Goal: Communication & Community: Answer question/provide support

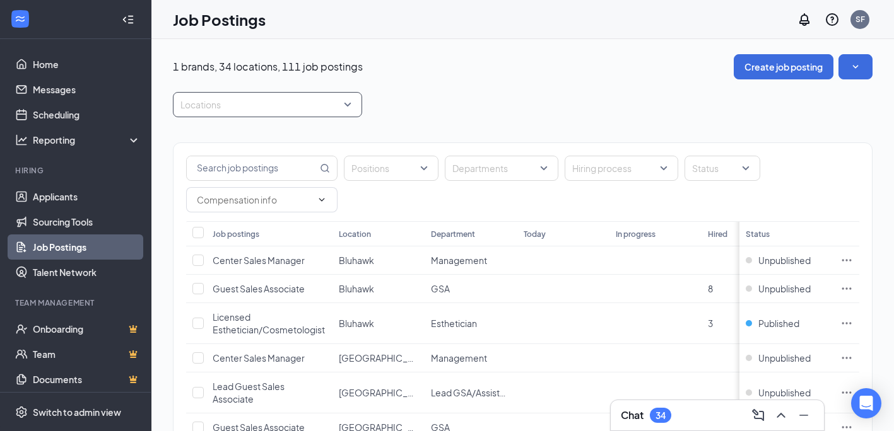
click at [288, 92] on div "Locations" at bounding box center [267, 104] width 189 height 25
type input "west"
click at [298, 133] on div "[GEOGRAPHIC_DATA]" at bounding box center [267, 139] width 169 height 14
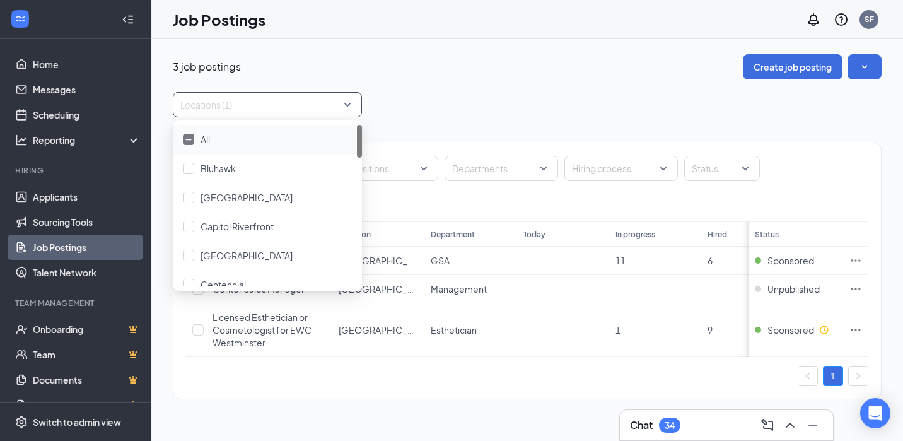
click at [440, 115] on div "Locations (1)" at bounding box center [527, 104] width 709 height 25
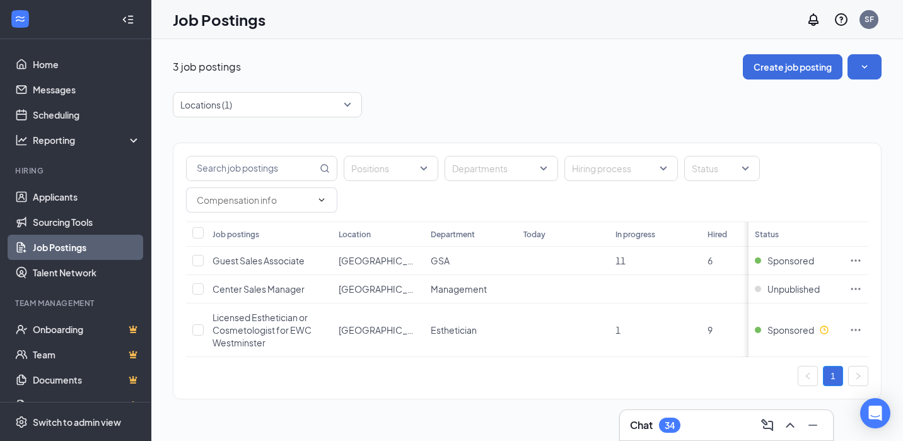
click at [414, 102] on div "Locations (1)" at bounding box center [527, 104] width 709 height 25
click at [728, 431] on div "Chat 34" at bounding box center [726, 425] width 193 height 20
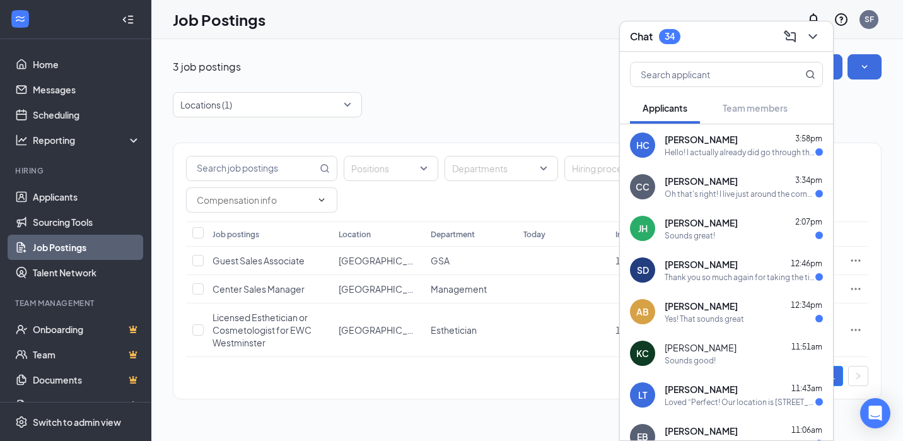
click at [725, 148] on div "Hello! I actually already did go through the process of getting licensed in [US…" at bounding box center [740, 152] width 151 height 11
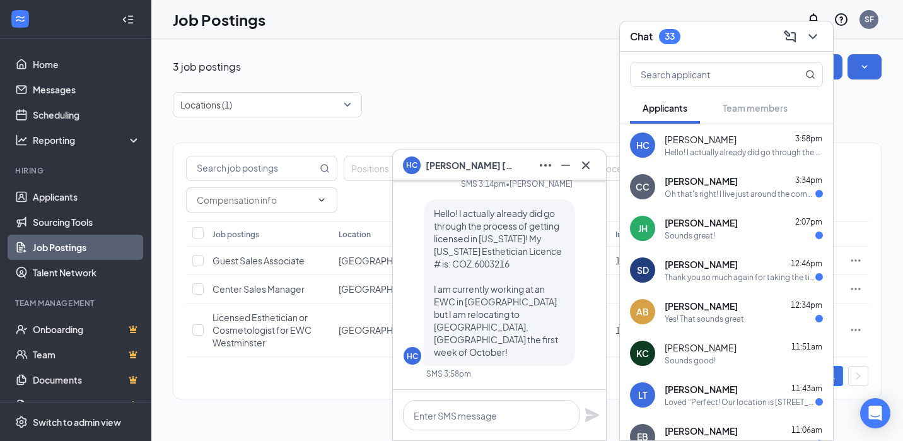
click at [717, 185] on span "[PERSON_NAME]" at bounding box center [701, 181] width 73 height 13
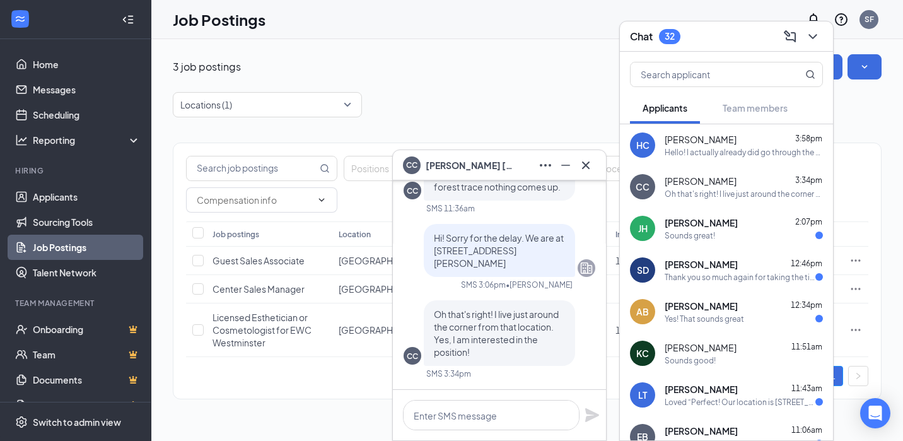
click at [704, 232] on div "Sounds great!" at bounding box center [690, 235] width 50 height 11
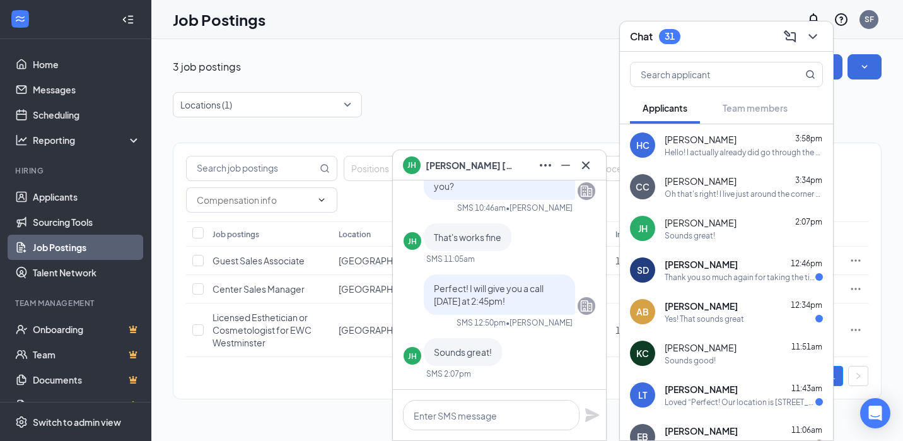
click at [728, 277] on div "Thank you so much again for taking the time to talk to me! I sincerely apprecia…" at bounding box center [740, 277] width 151 height 11
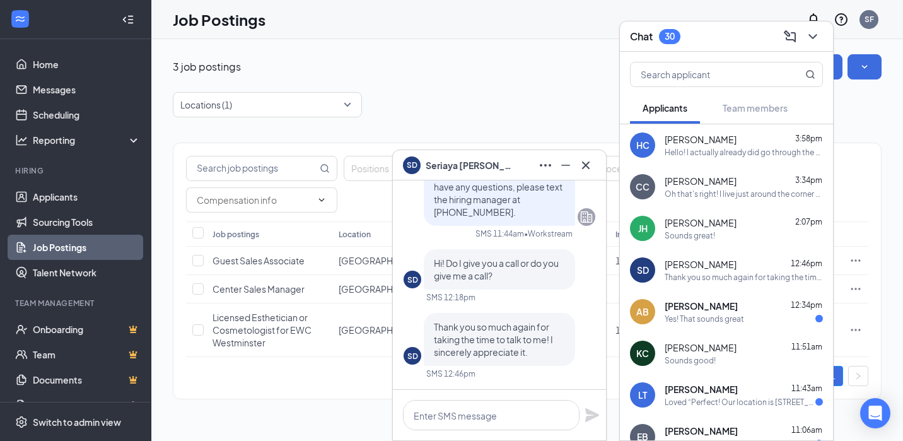
click at [729, 325] on div "AB [PERSON_NAME] 12:34pm Yes! That sounds great" at bounding box center [726, 312] width 213 height 42
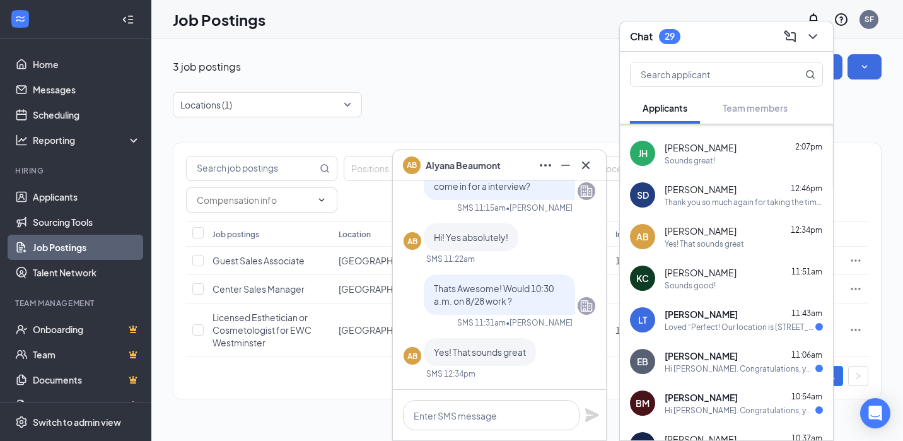
scroll to position [81, 0]
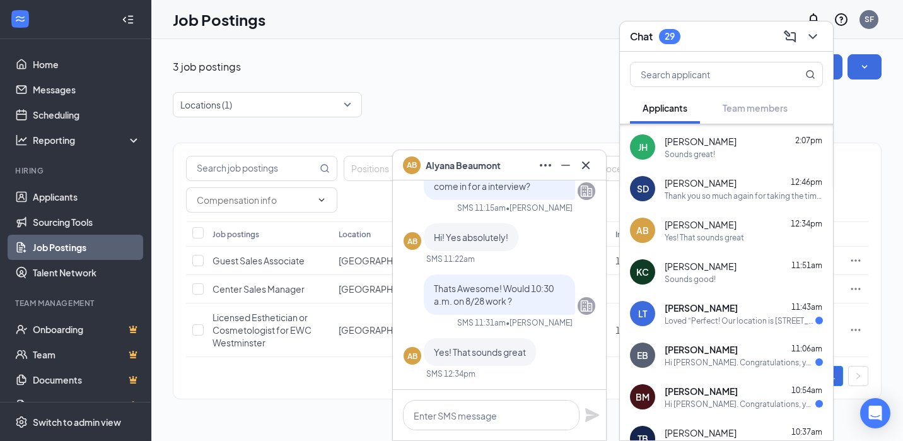
click at [722, 311] on div "[PERSON_NAME] 11:43am" at bounding box center [744, 307] width 158 height 13
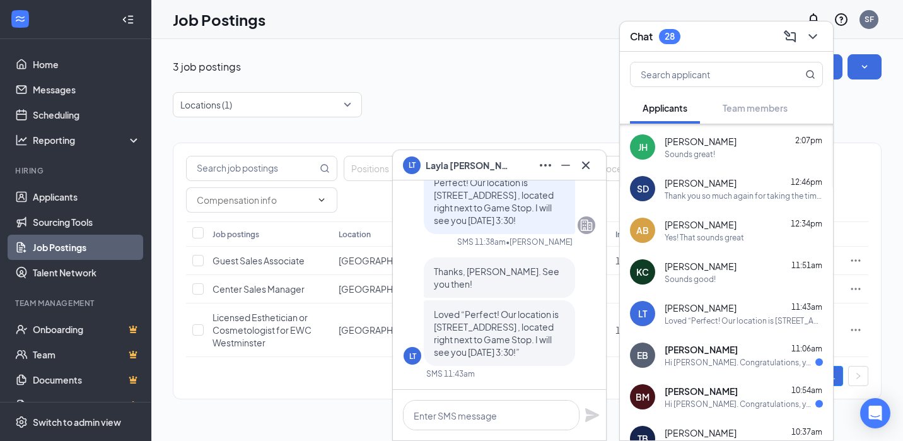
click at [764, 366] on div "Hi [PERSON_NAME]. Congratulations, your 30 minute phone interview with European…" at bounding box center [740, 362] width 151 height 11
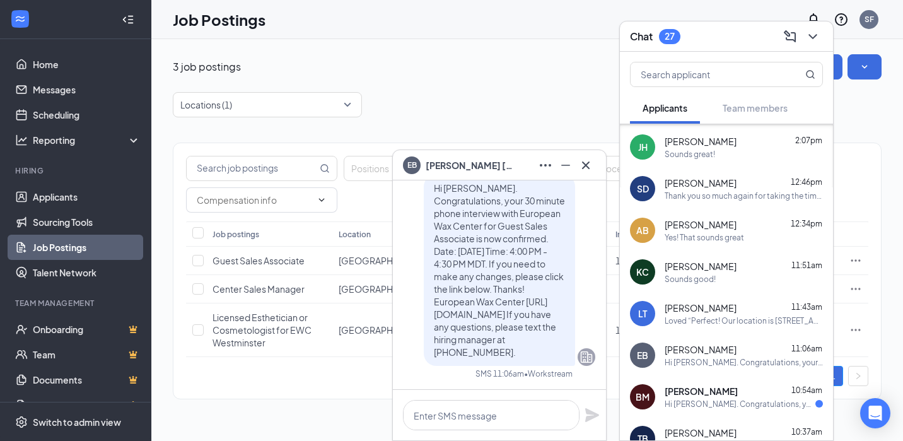
click at [727, 388] on span "[PERSON_NAME]" at bounding box center [701, 391] width 73 height 13
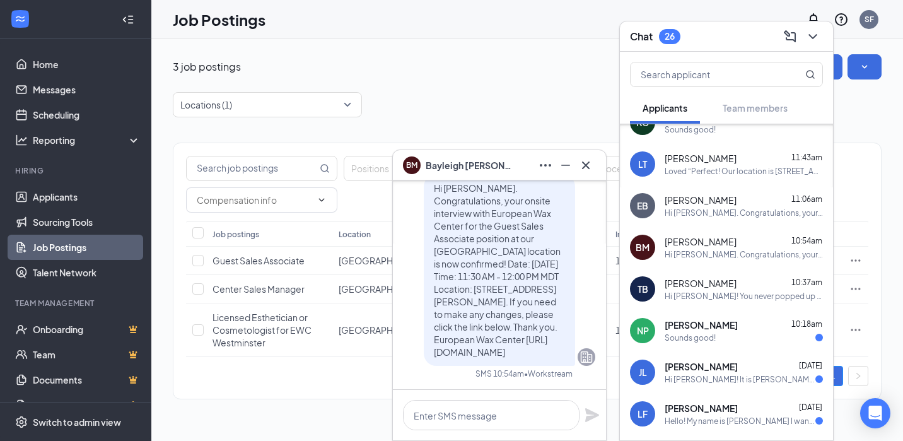
scroll to position [234, 0]
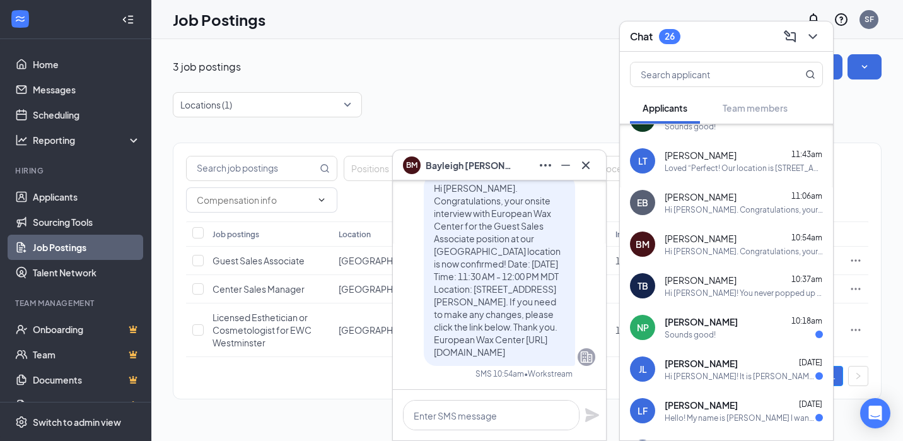
click at [744, 317] on div "[PERSON_NAME] 10:18am" at bounding box center [744, 321] width 158 height 13
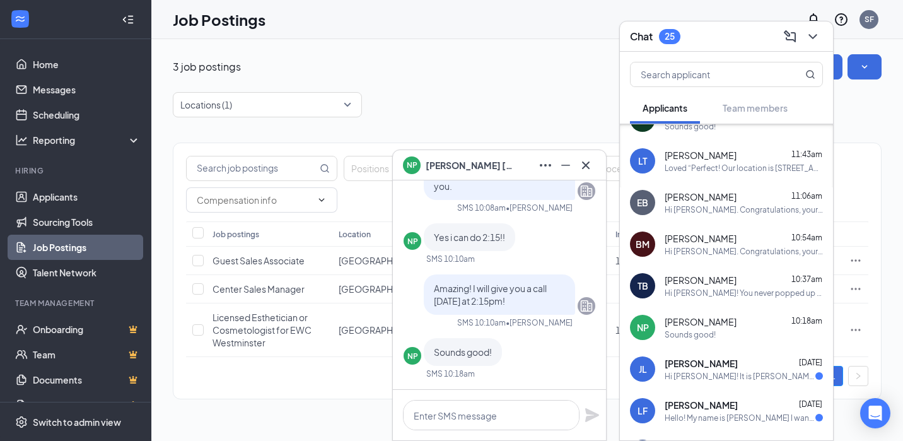
click at [713, 366] on span "[PERSON_NAME]" at bounding box center [701, 363] width 73 height 13
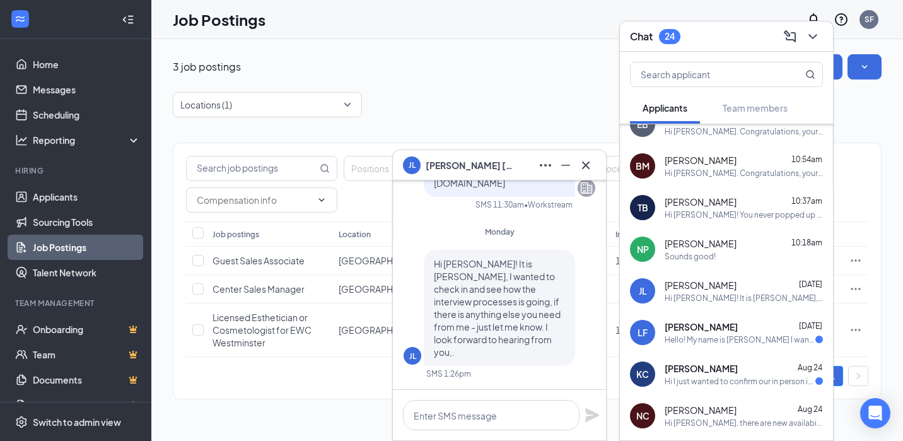
scroll to position [315, 0]
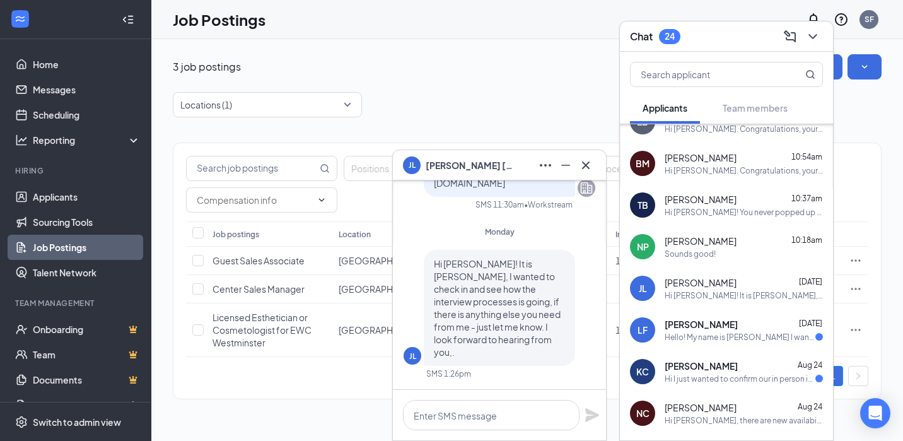
click at [708, 339] on div "Hello! My name is [PERSON_NAME] I wanted to reach out regarding my application …" at bounding box center [740, 337] width 151 height 11
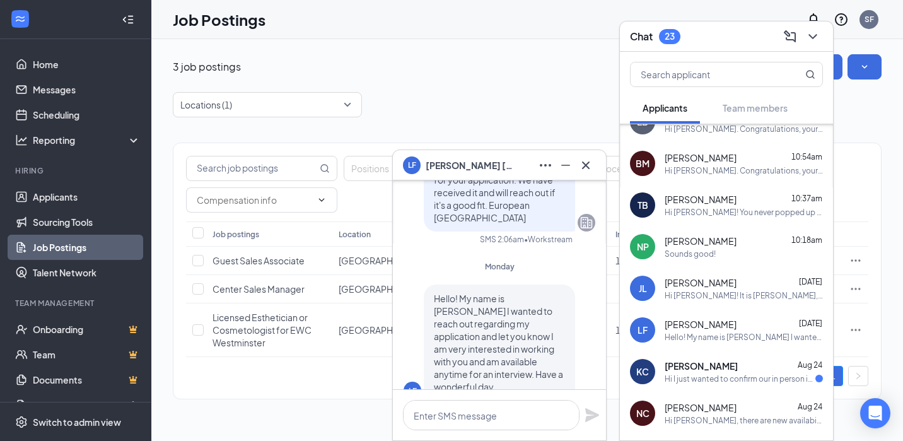
scroll to position [0, 0]
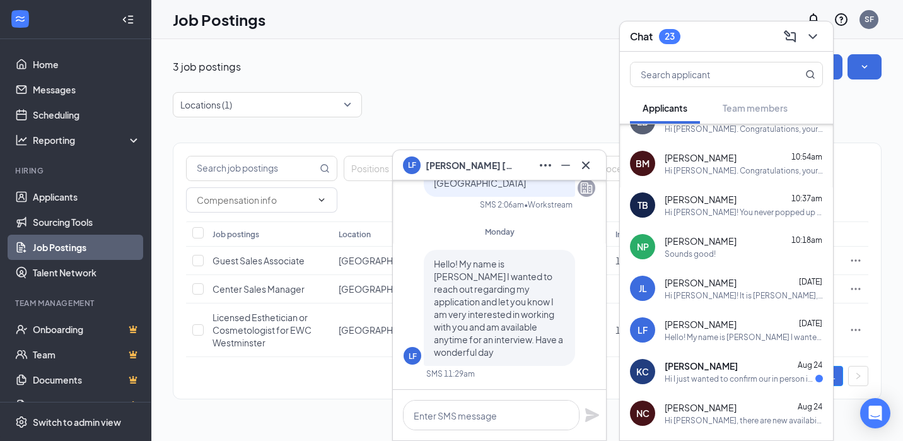
click at [702, 369] on span "[PERSON_NAME]" at bounding box center [701, 365] width 73 height 13
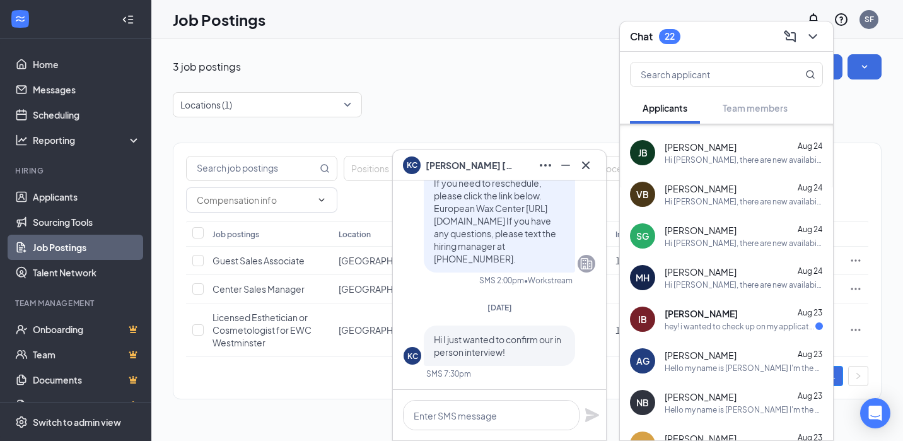
scroll to position [752, 0]
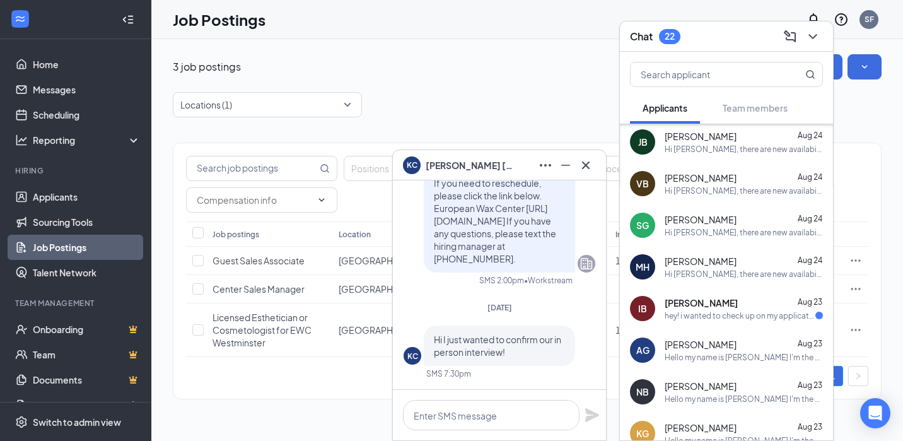
click at [707, 299] on span "[PERSON_NAME]" at bounding box center [701, 302] width 73 height 13
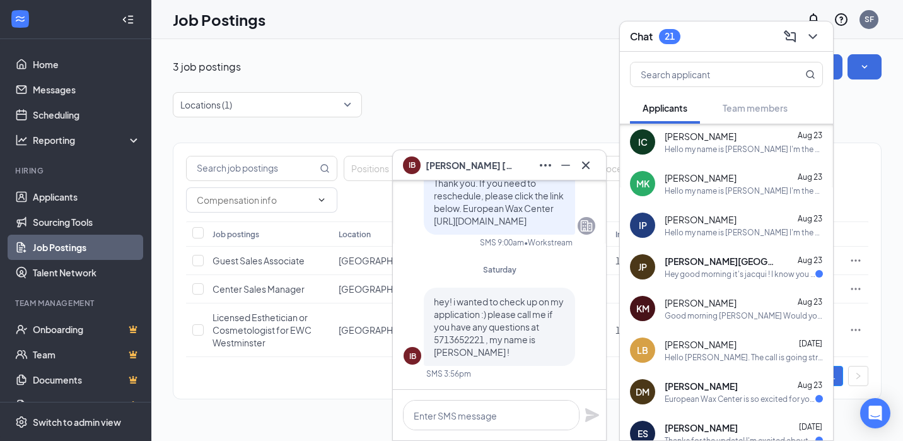
scroll to position [1201, 0]
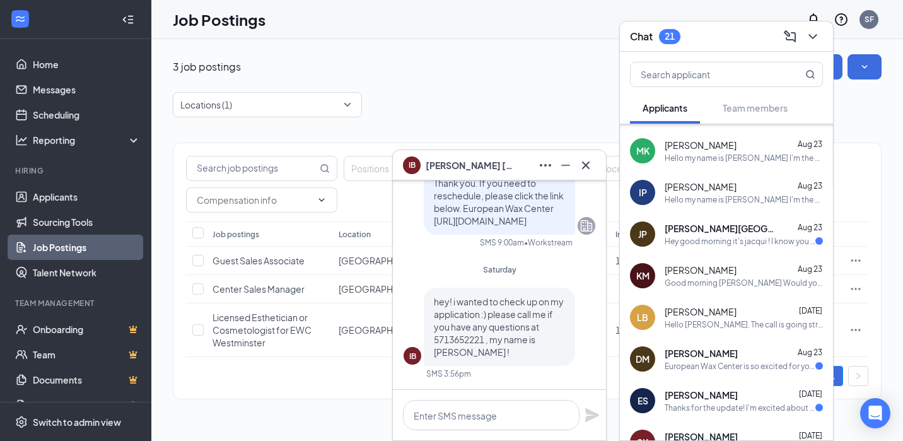
click at [687, 236] on div "Hey good morning it's jacqui ! I know you said you guys aren't in a rush but th…" at bounding box center [740, 241] width 151 height 11
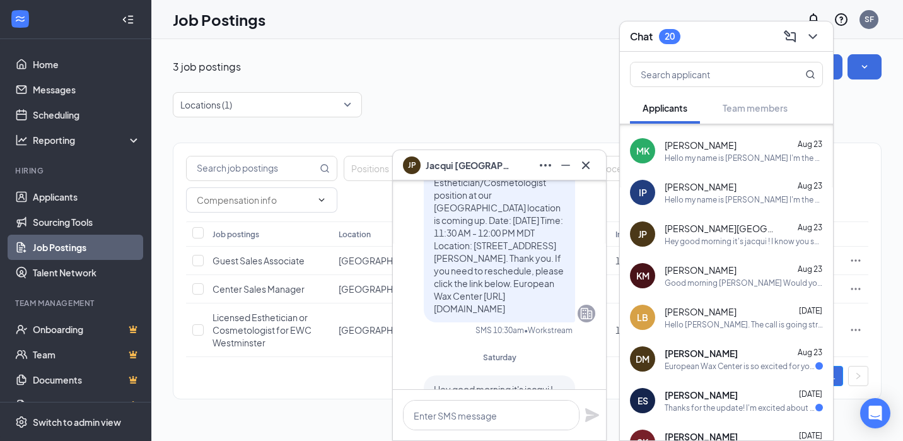
scroll to position [0, 0]
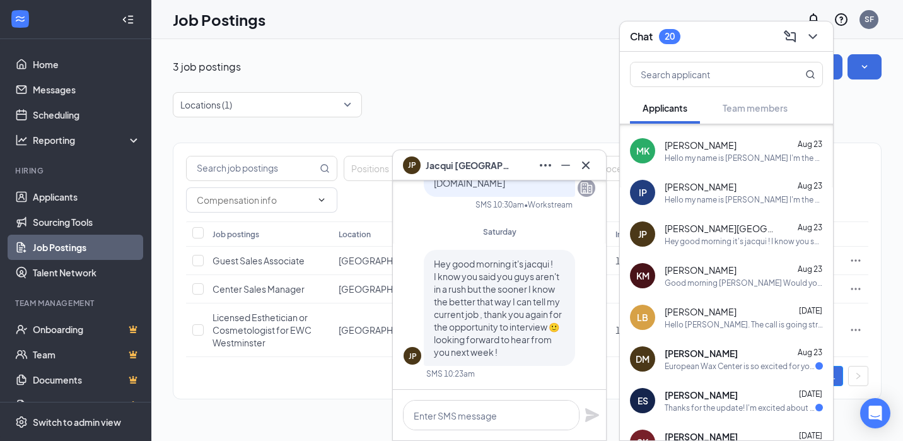
click at [704, 356] on span "[PERSON_NAME]" at bounding box center [701, 353] width 73 height 13
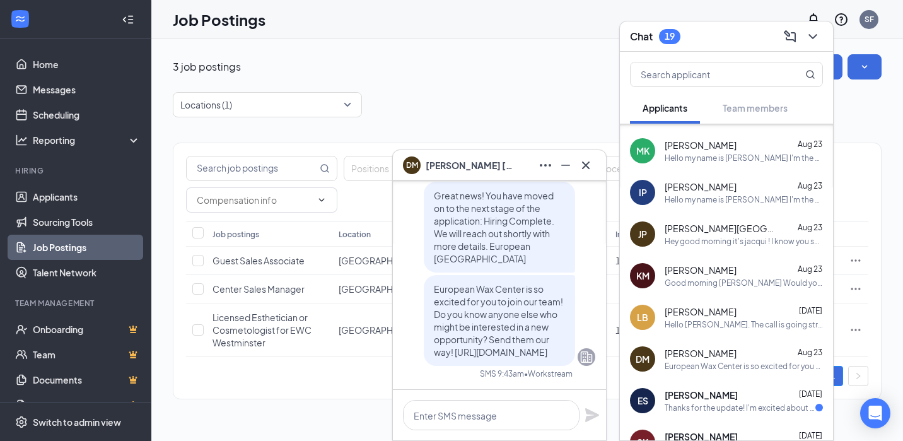
click at [709, 400] on span "[PERSON_NAME]" at bounding box center [701, 394] width 73 height 13
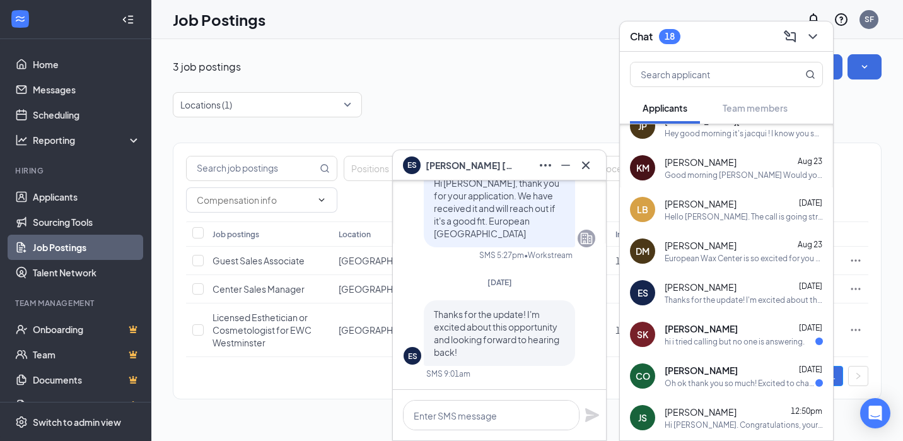
click at [709, 327] on span "[PERSON_NAME]" at bounding box center [701, 328] width 73 height 13
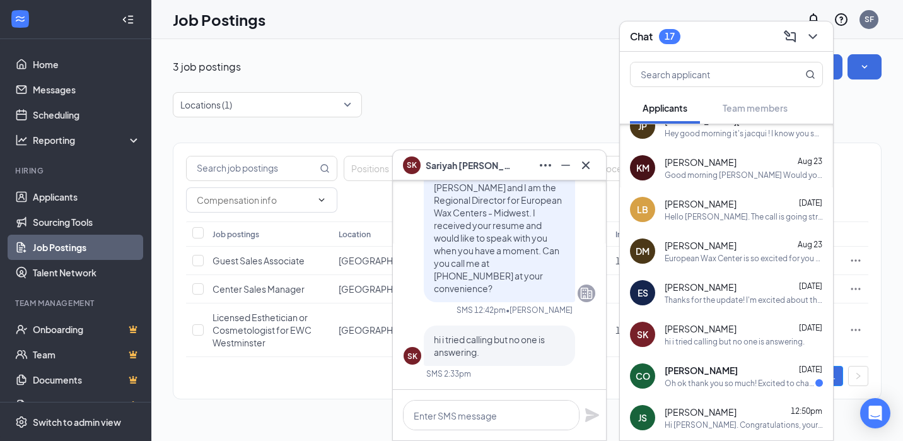
click at [733, 383] on div "Oh ok thank you so much! Excited to chat later talk to you then!" at bounding box center [740, 383] width 151 height 11
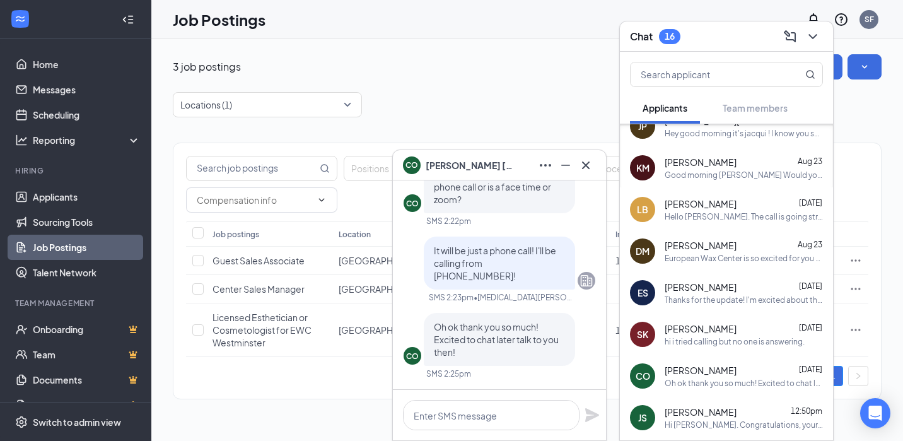
click at [696, 385] on div "Oh ok thank you so much! Excited to chat later talk to you then!" at bounding box center [744, 383] width 158 height 11
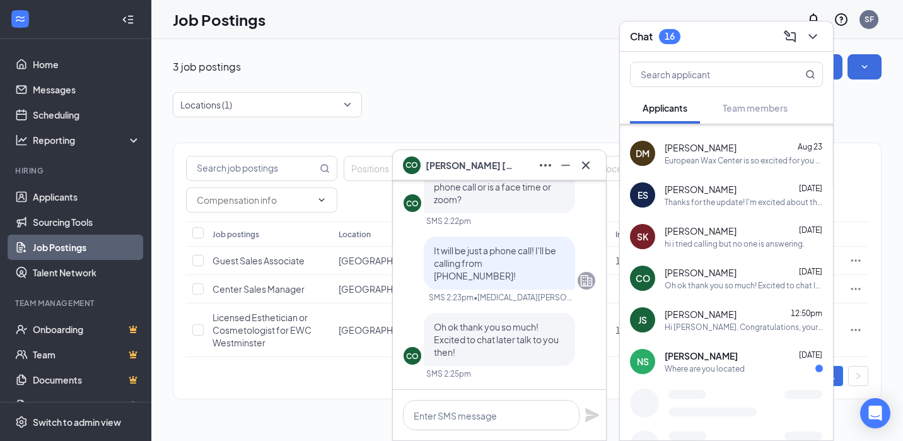
scroll to position [1408, 0]
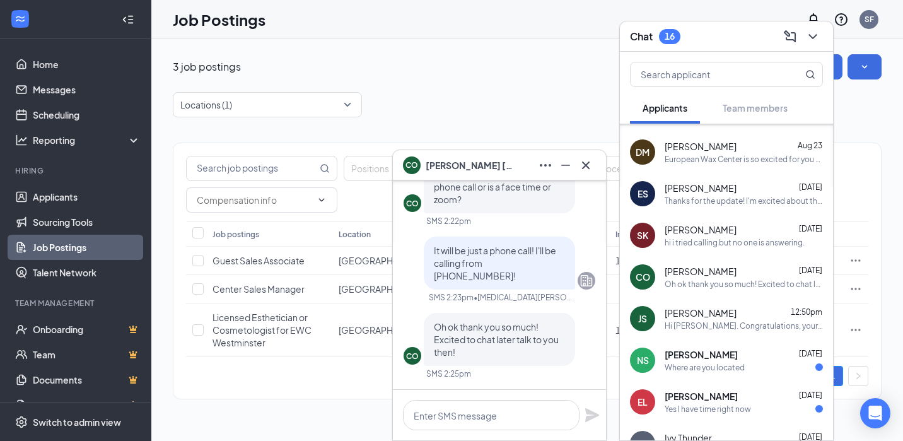
click at [684, 373] on div "NS [PERSON_NAME] [DATE] Where are you located" at bounding box center [726, 360] width 213 height 42
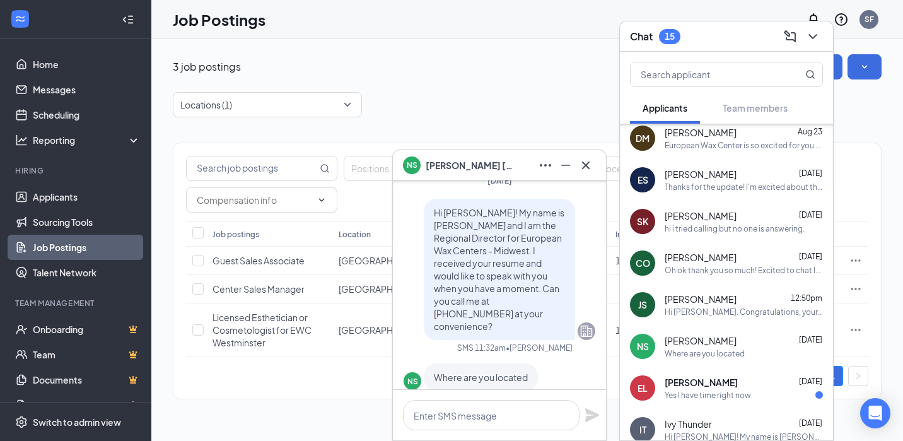
scroll to position [0, 0]
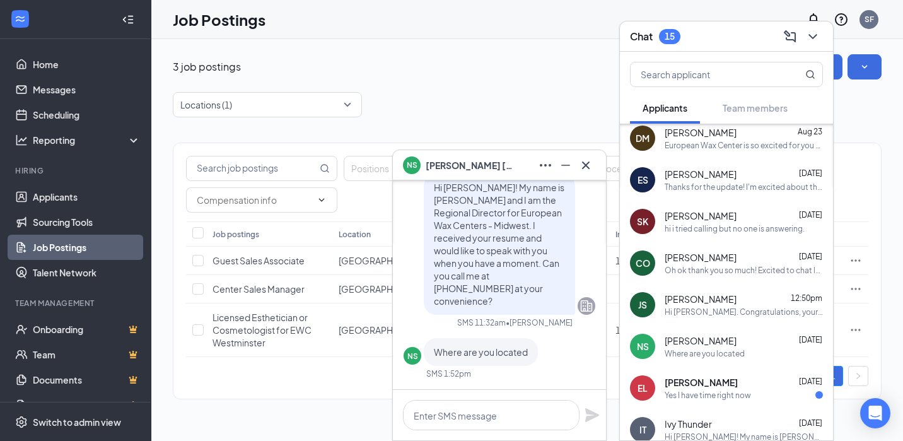
click at [720, 388] on div "[PERSON_NAME] [DATE] Yes I have time right now" at bounding box center [744, 388] width 158 height 25
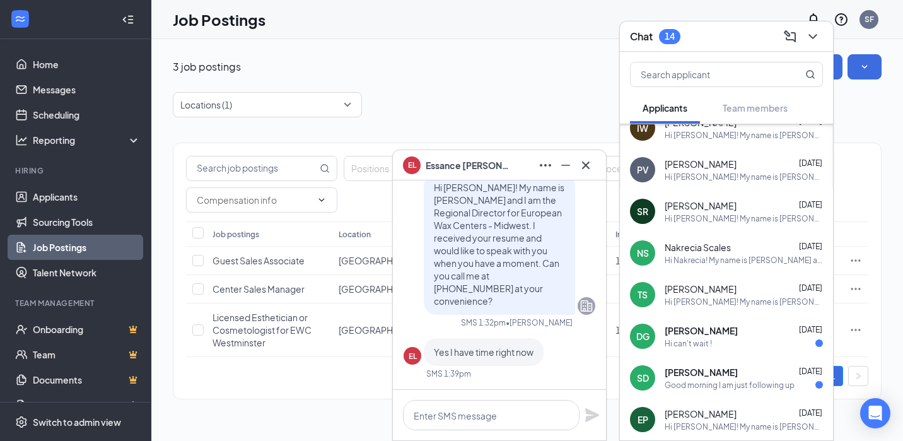
scroll to position [1976, 0]
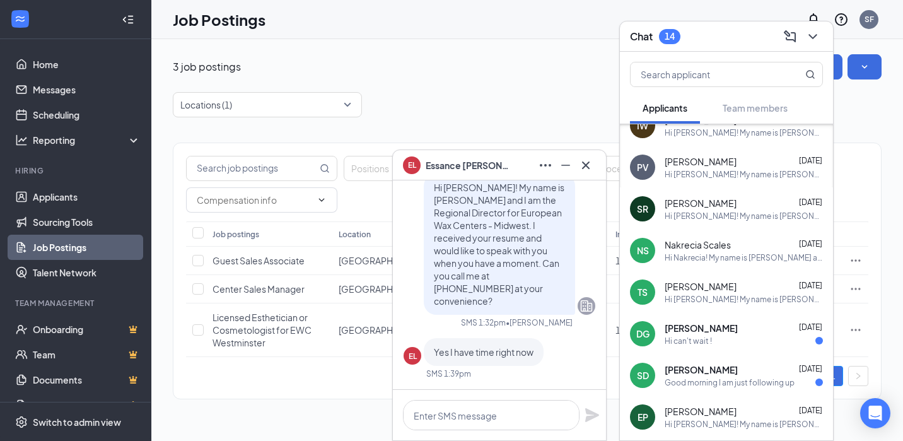
click at [713, 335] on div "Hi can't wait !" at bounding box center [744, 340] width 158 height 11
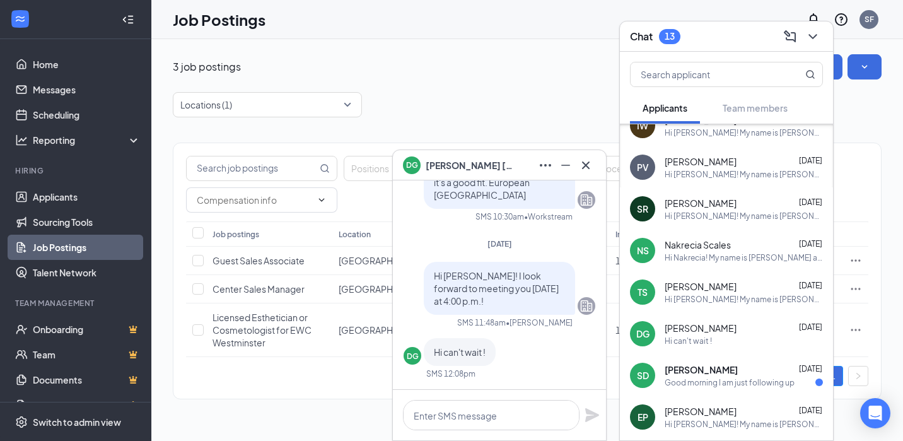
click at [720, 380] on div "Good morning I am just following up" at bounding box center [730, 382] width 130 height 11
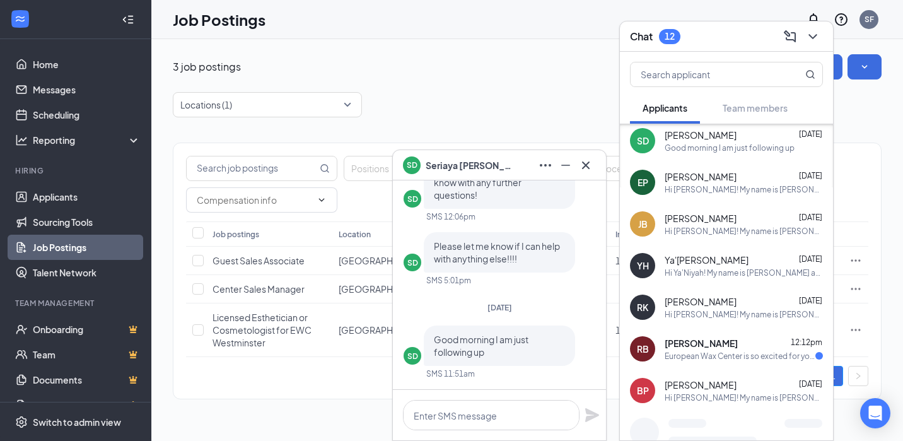
scroll to position [2239, 0]
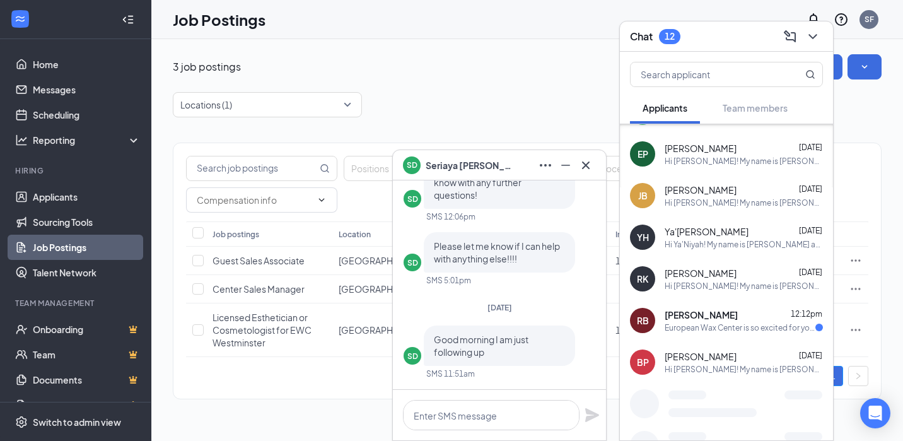
click at [708, 322] on div "European Wax Center is so excited for you to join our team! Do you know anyone …" at bounding box center [740, 327] width 151 height 11
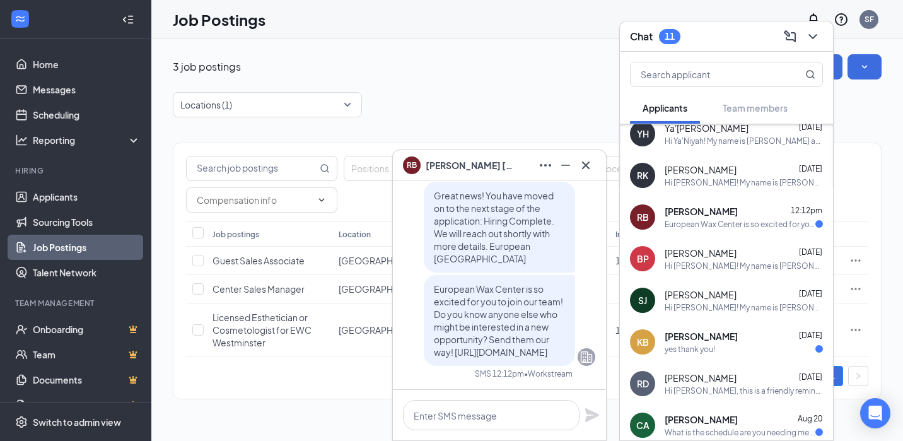
scroll to position [2343, 0]
click at [714, 337] on span "[PERSON_NAME]" at bounding box center [701, 335] width 73 height 13
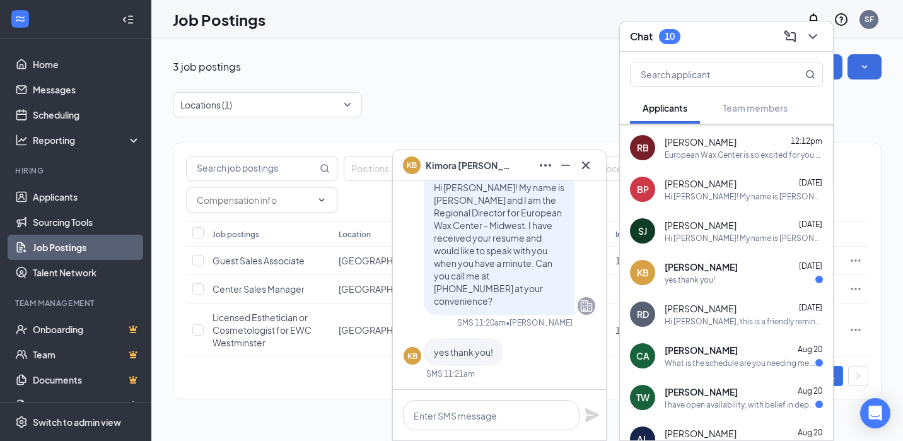
scroll to position [2435, 0]
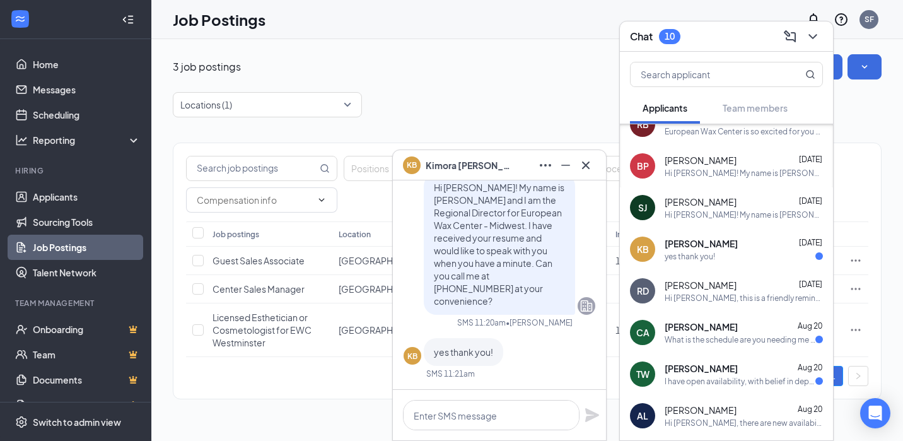
click at [715, 338] on div "What is the schedule are you needing me there?" at bounding box center [740, 339] width 151 height 11
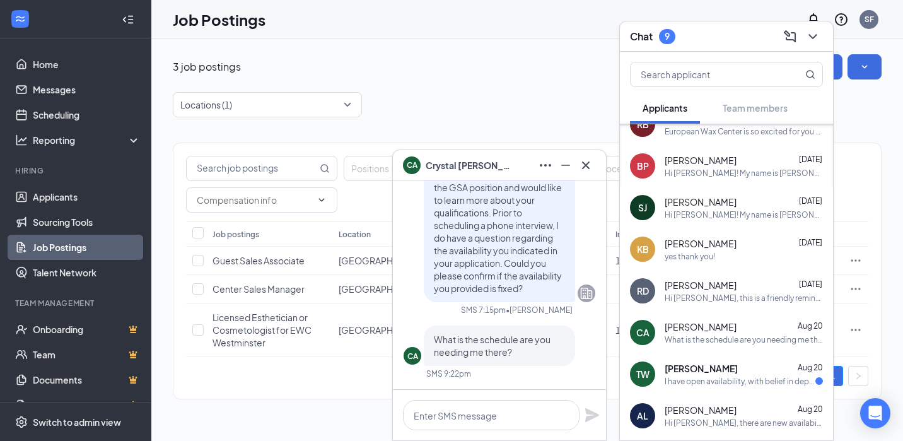
click at [705, 251] on div "yes thank you!" at bounding box center [690, 256] width 50 height 11
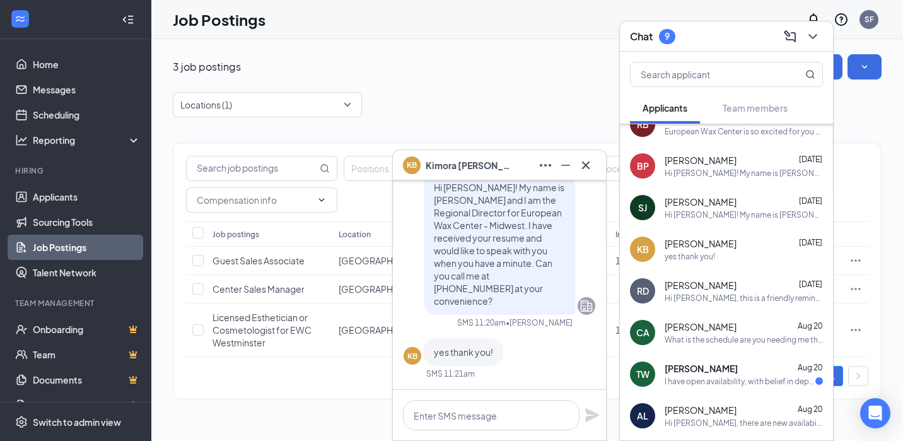
click at [720, 368] on div "[PERSON_NAME] [DATE]" at bounding box center [744, 368] width 158 height 13
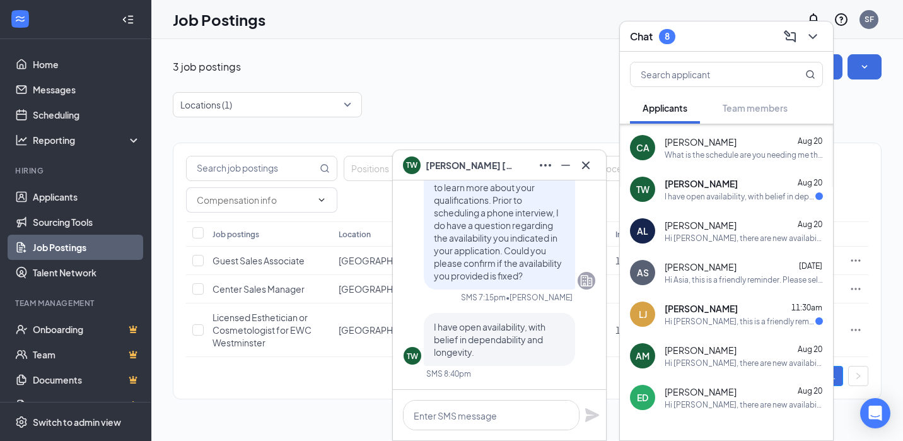
scroll to position [2625, 0]
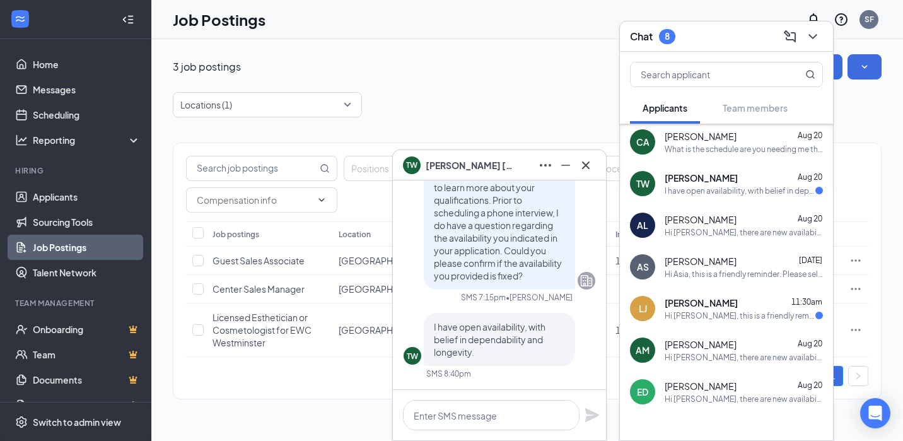
click at [718, 315] on div "Hi [PERSON_NAME], this is a friendly reminder. Your onsite interview with Europ…" at bounding box center [740, 315] width 151 height 11
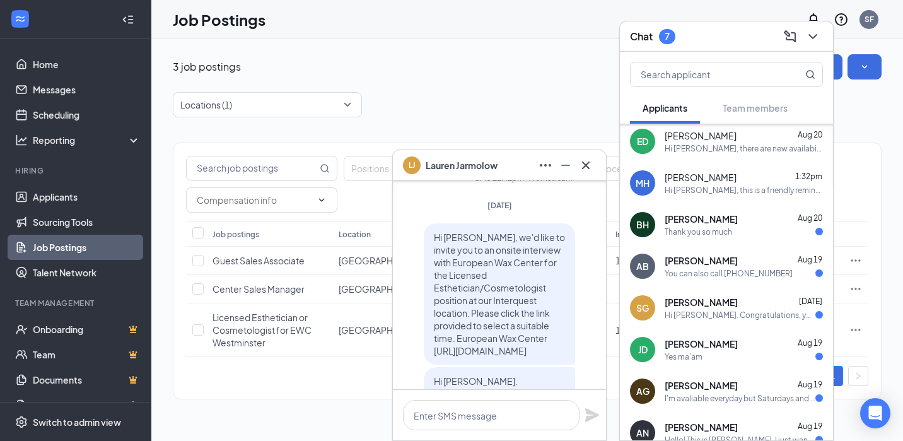
scroll to position [2876, 0]
click at [706, 226] on div "Thank you so much" at bounding box center [698, 231] width 67 height 11
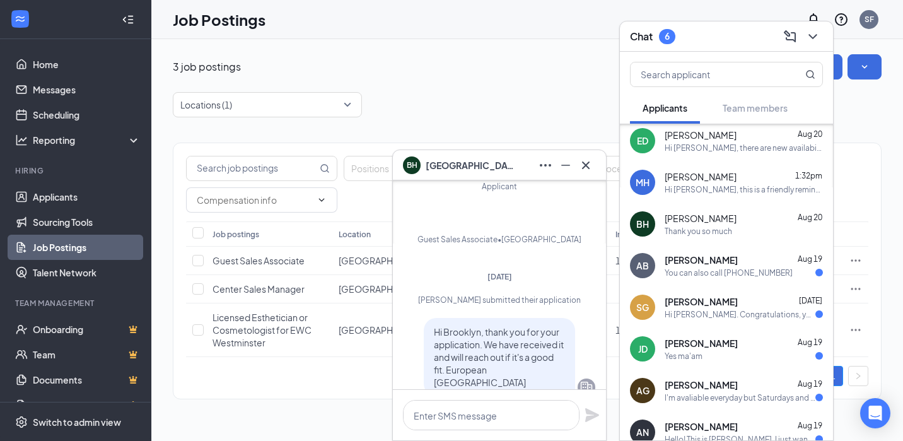
scroll to position [-83, 0]
click at [723, 268] on div "You can also call [PHONE_NUMBER]" at bounding box center [729, 272] width 128 height 11
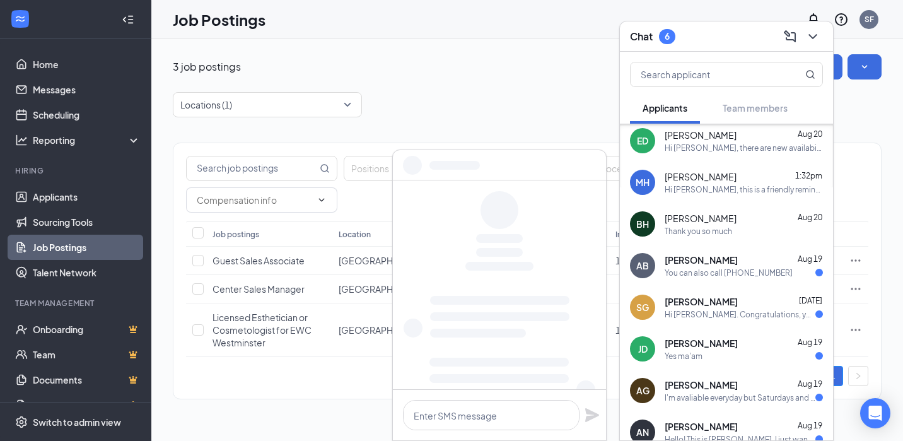
scroll to position [0, 0]
click at [728, 317] on div "Hi [PERSON_NAME]. Congratulations, your onsite interview with European Wax Cent…" at bounding box center [740, 314] width 151 height 11
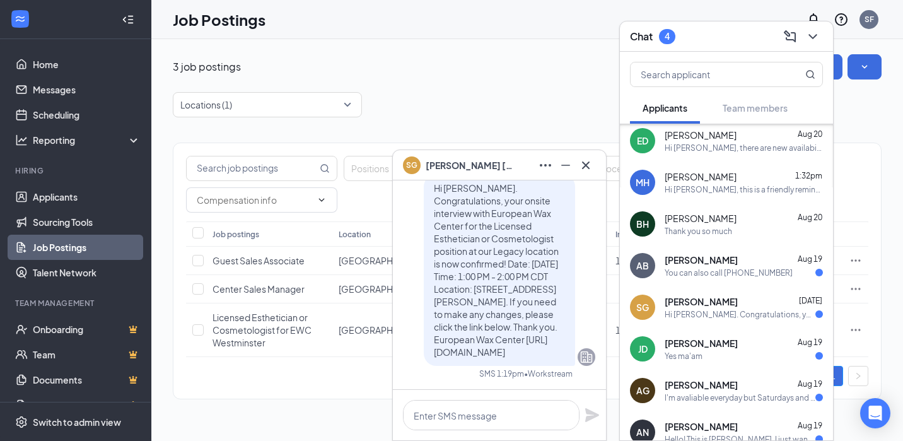
click at [743, 349] on div "[PERSON_NAME] [DATE] Yes ma'am" at bounding box center [744, 349] width 158 height 25
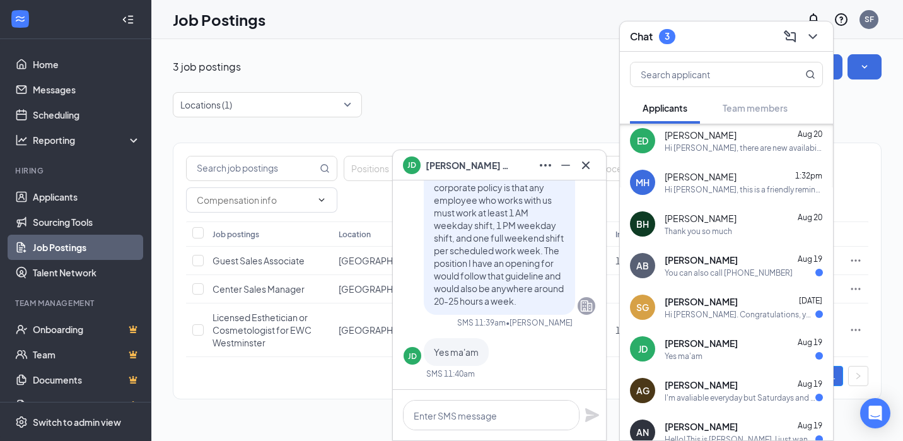
click at [716, 399] on div "I'm avaliable everyday but Saturdays and [DATE] evenings and I prefer to work a…" at bounding box center [740, 397] width 151 height 11
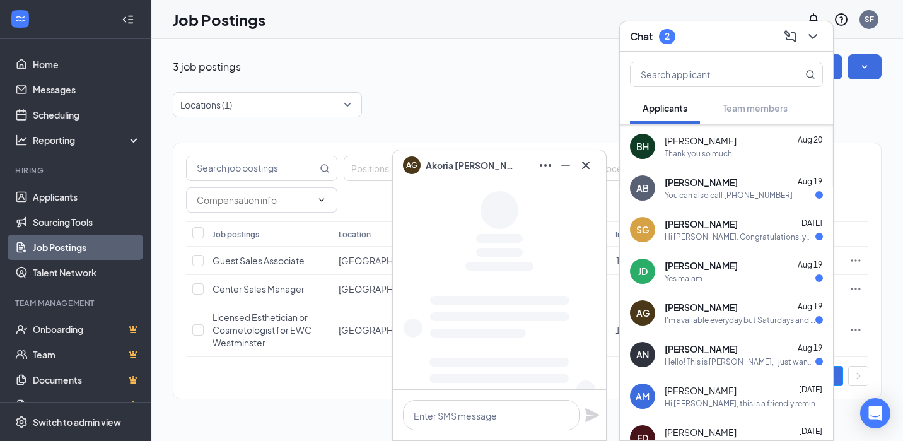
scroll to position [2987, 0]
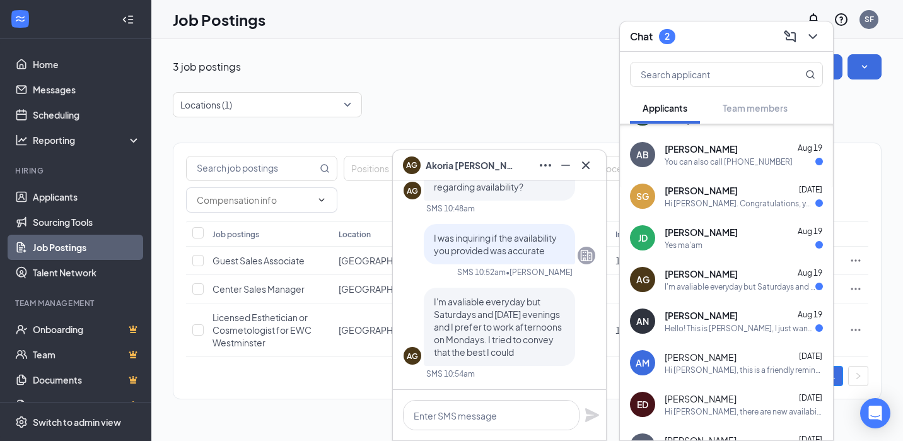
click at [700, 329] on div "Hello! This is [PERSON_NAME], I just wanted to thank you for taking the time to…" at bounding box center [740, 328] width 151 height 11
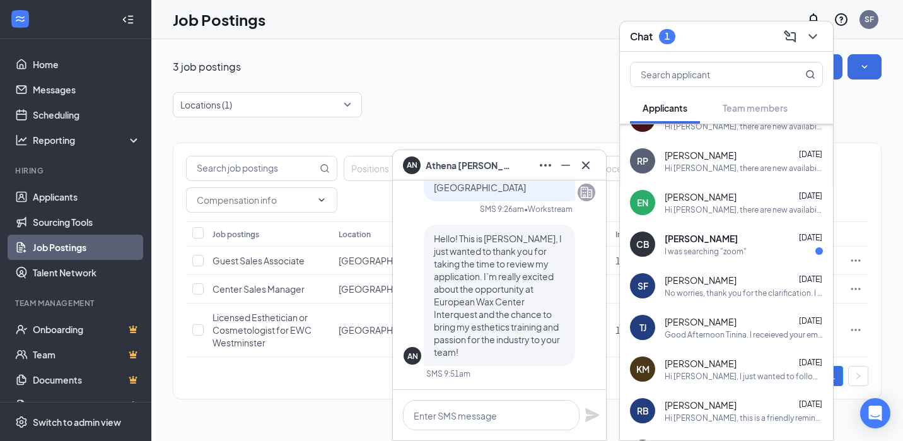
scroll to position [3278, 0]
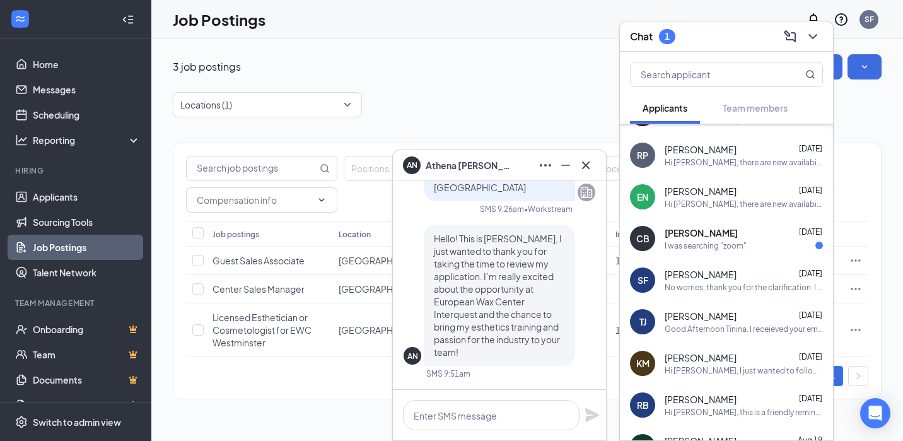
click at [717, 253] on div "CB [PERSON_NAME] [DATE] I was searching "zoom"" at bounding box center [726, 239] width 213 height 42
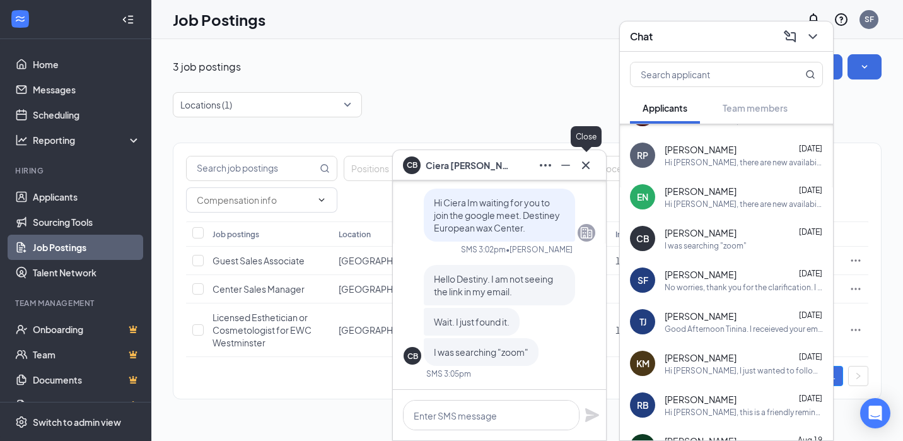
click at [590, 170] on icon "Cross" at bounding box center [585, 165] width 15 height 15
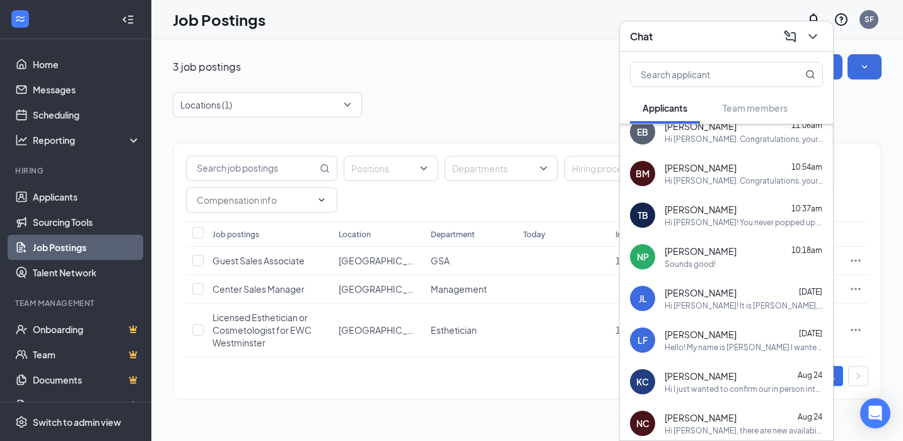
scroll to position [245, 0]
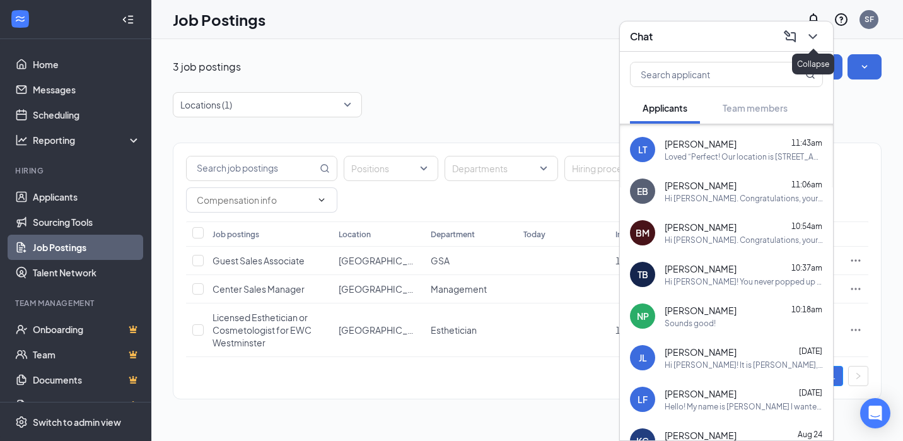
click at [814, 37] on icon "ChevronDown" at bounding box center [812, 36] width 8 height 5
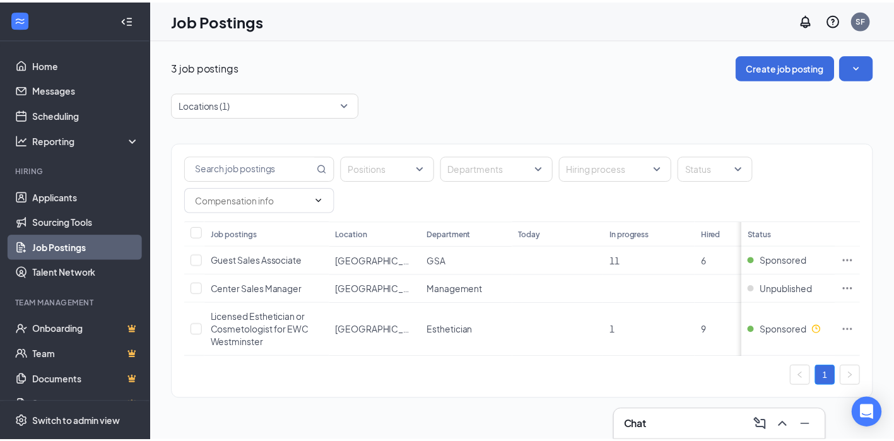
scroll to position [0, 0]
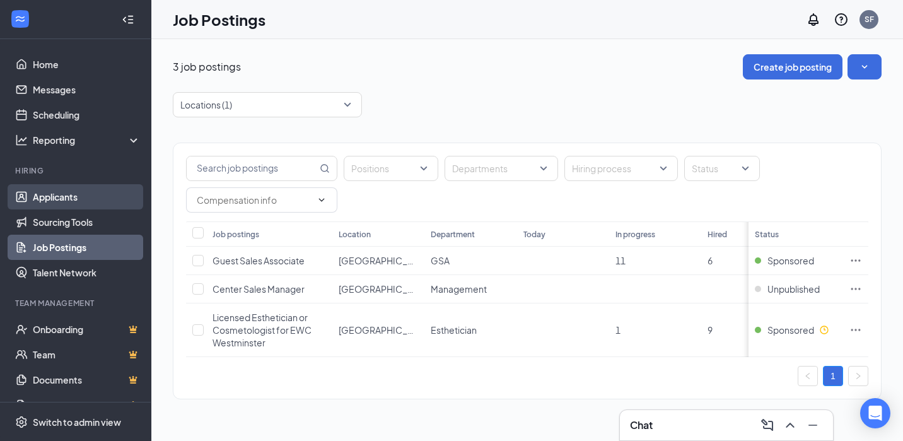
click at [48, 196] on link "Applicants" at bounding box center [87, 196] width 108 height 25
